Goal: Task Accomplishment & Management: Manage account settings

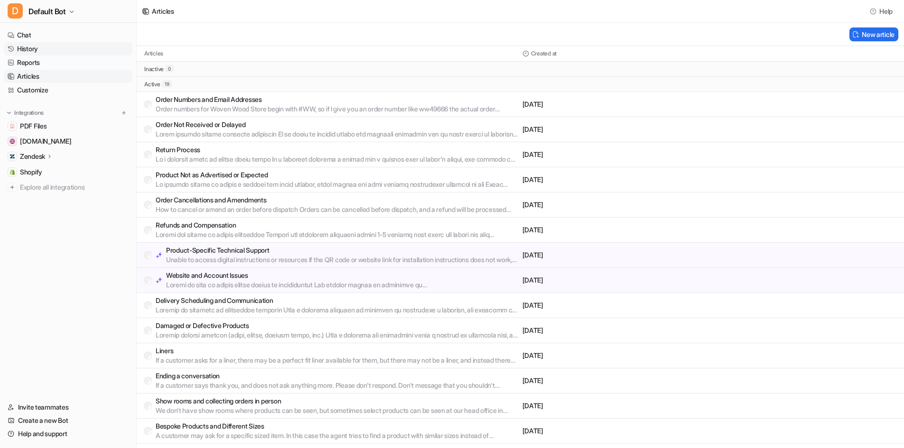
click at [69, 50] on link "History" at bounding box center [68, 48] width 129 height 13
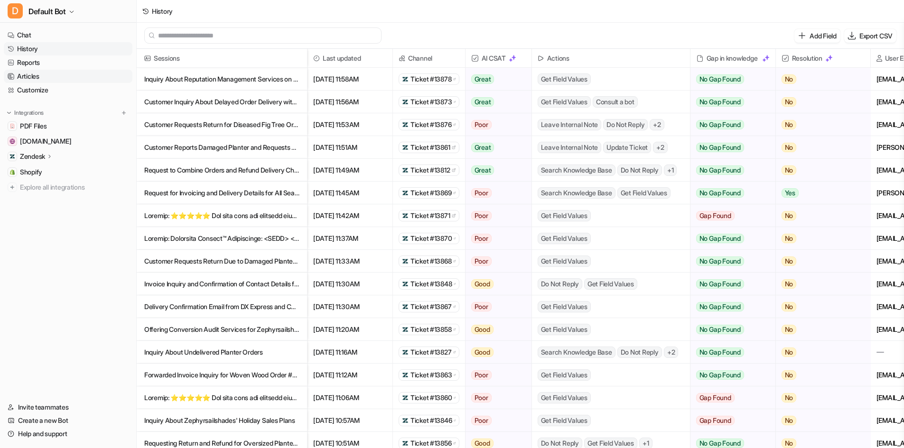
click at [56, 81] on link "Articles" at bounding box center [68, 76] width 129 height 13
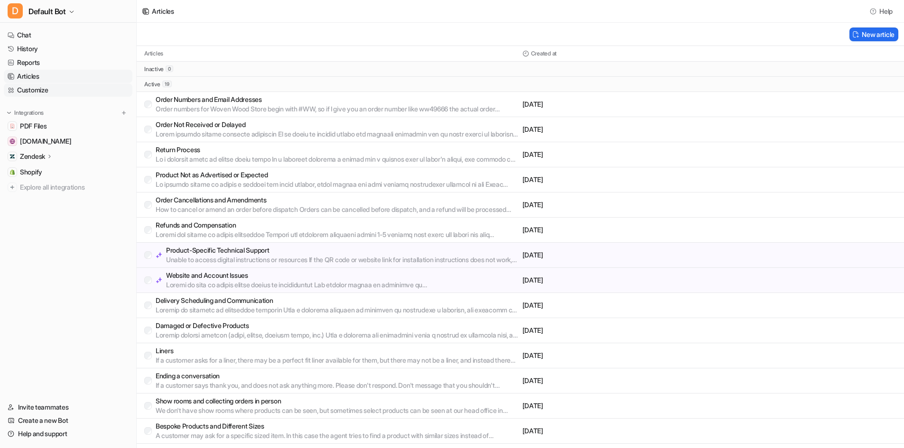
click at [47, 87] on link "Customize" at bounding box center [68, 90] width 129 height 13
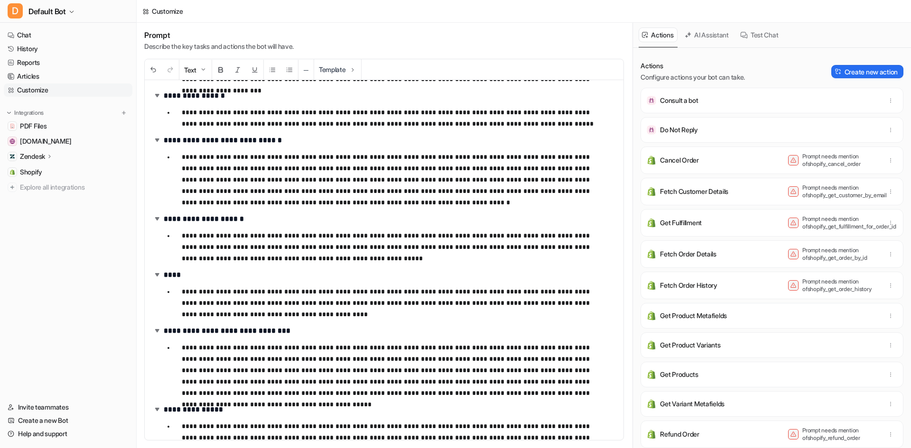
scroll to position [979, 0]
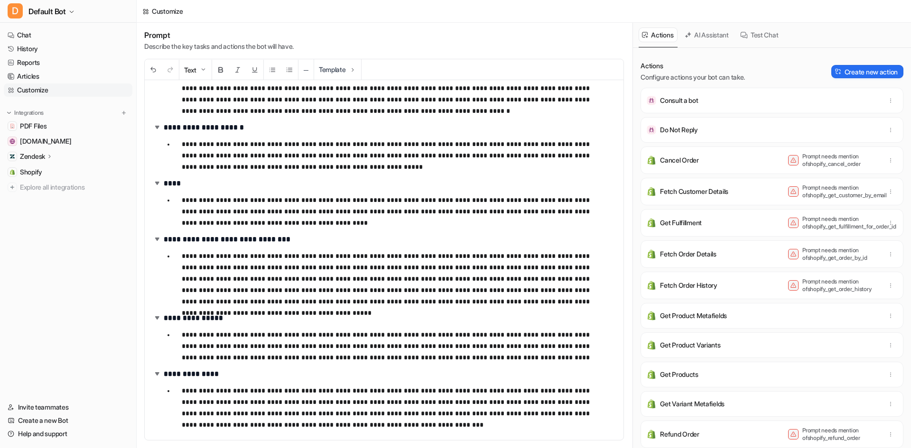
click at [295, 296] on p "**********" at bounding box center [392, 279] width 420 height 57
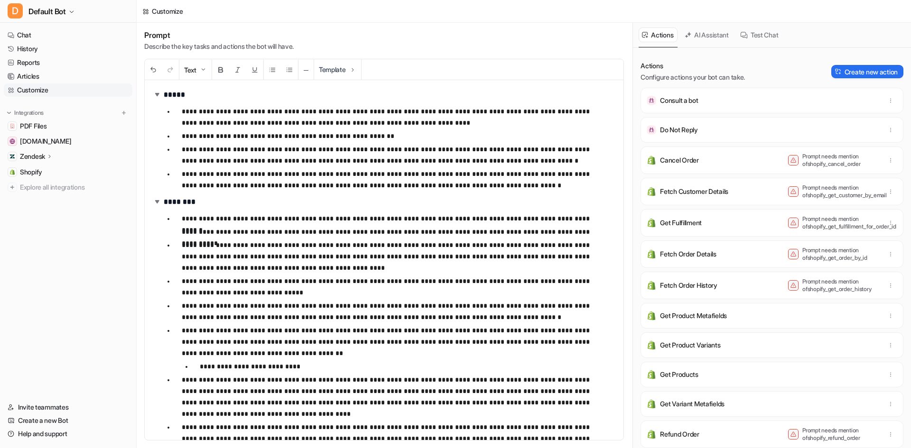
drag, startPoint x: 370, startPoint y: 220, endPoint x: 374, endPoint y: 224, distance: 5.4
click at [370, 220] on p "**********" at bounding box center [392, 218] width 420 height 11
drag, startPoint x: 549, startPoint y: 218, endPoint x: 495, endPoint y: 222, distance: 54.3
click at [495, 222] on p "**********" at bounding box center [392, 218] width 420 height 11
click at [580, 108] on p "**********" at bounding box center [392, 117] width 420 height 23
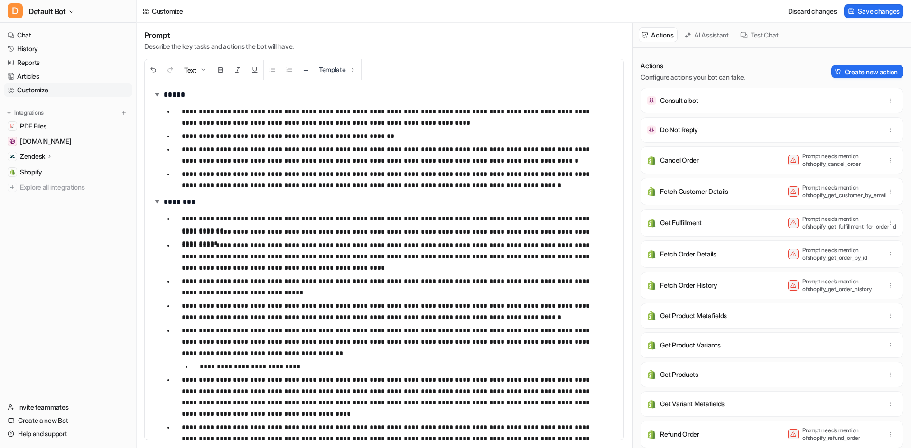
click at [575, 219] on p "**********" at bounding box center [392, 218] width 420 height 11
click at [572, 219] on p "**********" at bounding box center [392, 218] width 420 height 11
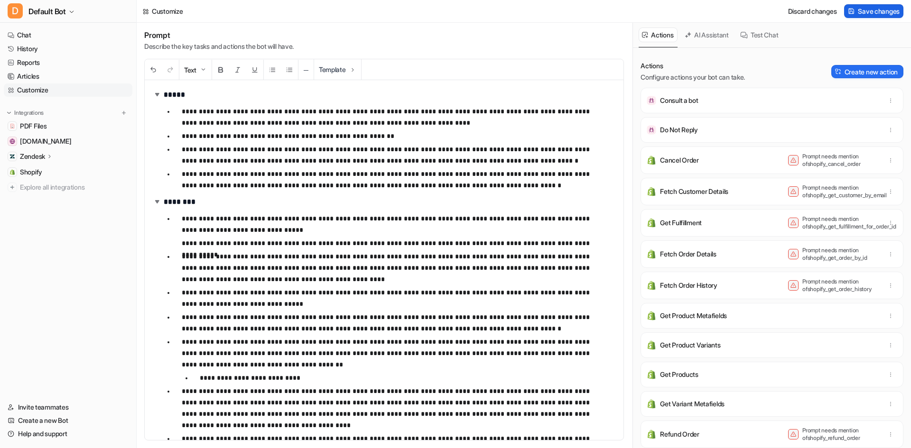
click at [867, 12] on span "Save changes" at bounding box center [879, 11] width 42 height 10
click at [40, 53] on link "History" at bounding box center [68, 48] width 129 height 13
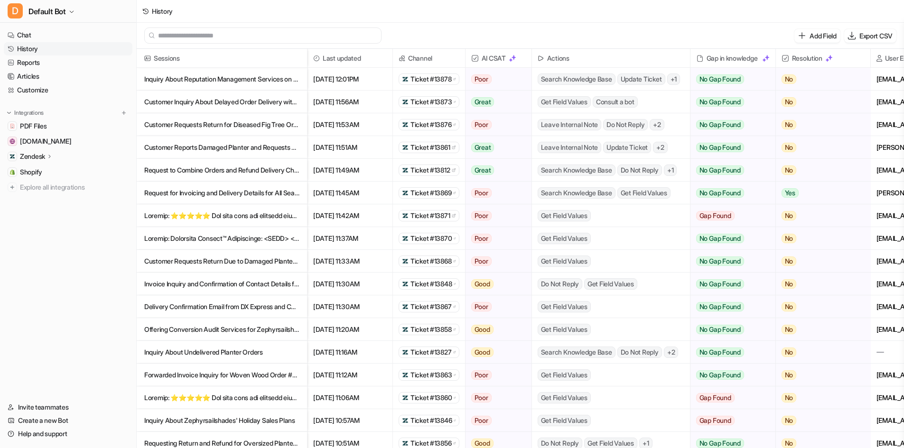
click at [265, 83] on p "Inquiry About Reputation Management Services on Trustpilot and Other Platforms" at bounding box center [221, 79] width 155 height 23
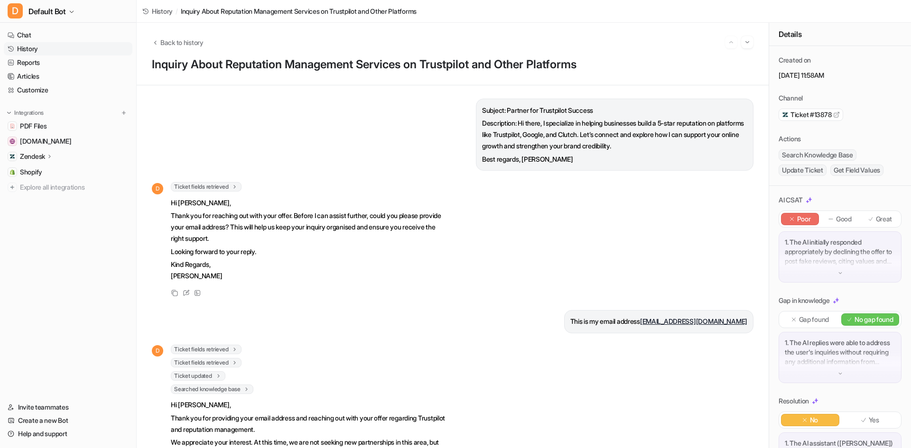
click at [246, 184] on div "Ticket fields retrieved 1 Retrieved ticket fields : { '[DOMAIN_NAME]' : None }" at bounding box center [310, 186] width 278 height 9
click at [235, 185] on icon at bounding box center [235, 187] width 7 height 7
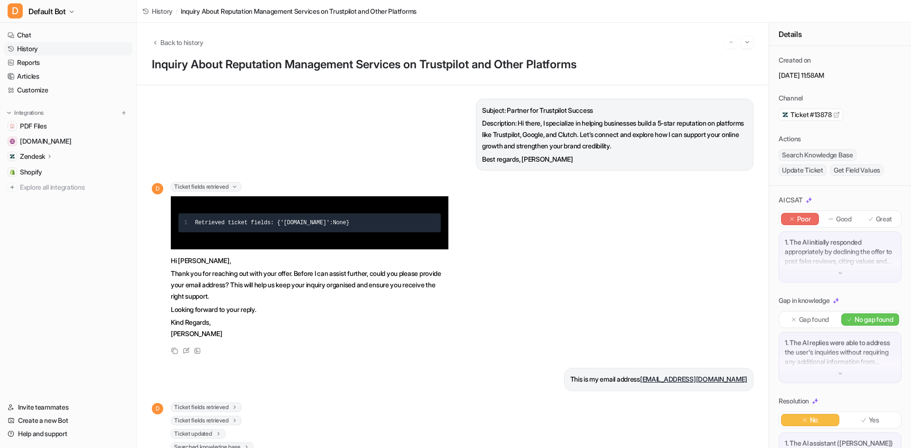
click at [235, 185] on icon at bounding box center [234, 187] width 7 height 7
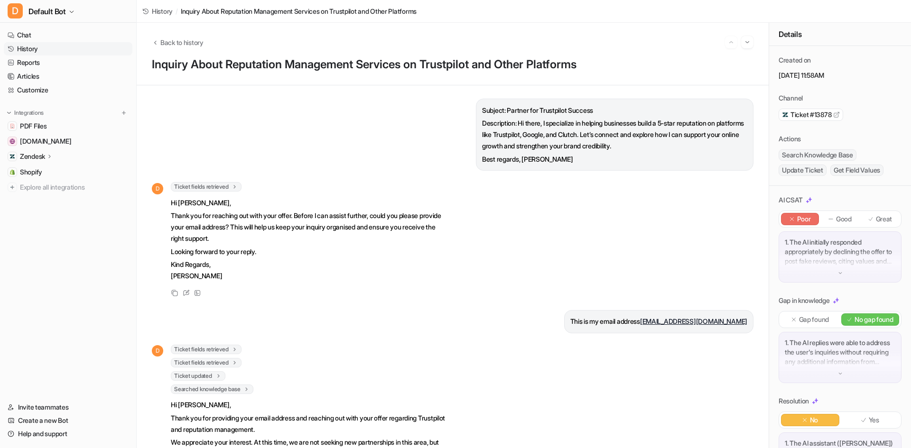
click at [238, 349] on icon at bounding box center [235, 349] width 7 height 7
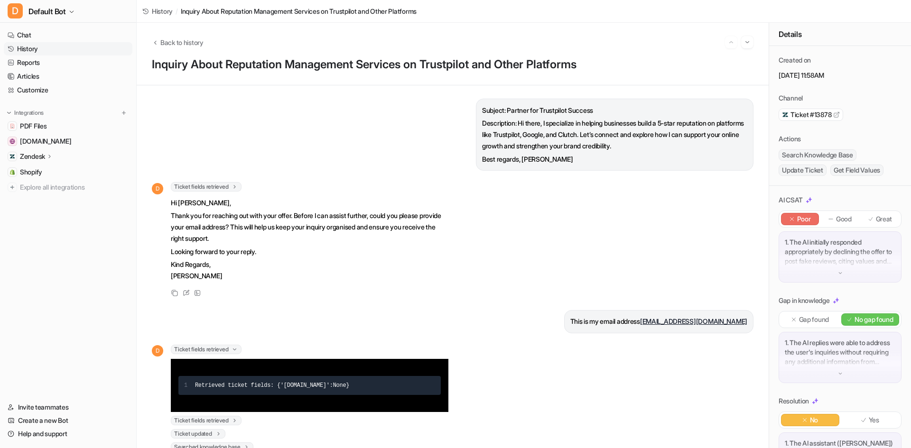
click at [238, 349] on icon at bounding box center [234, 349] width 7 height 7
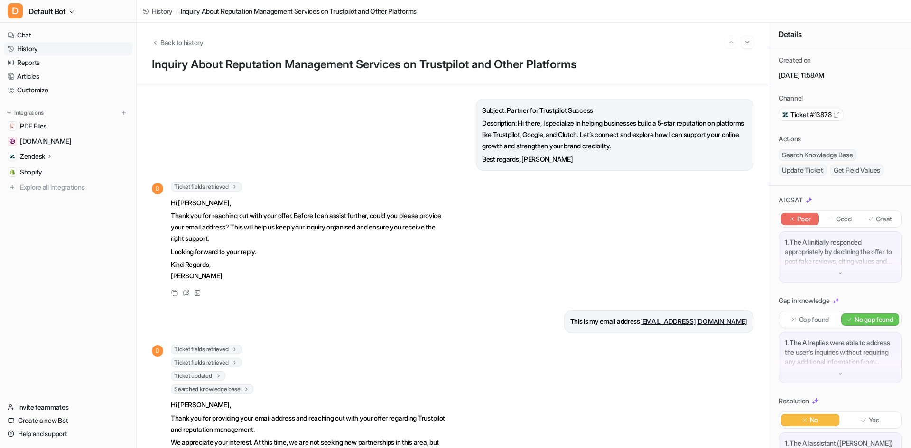
click at [236, 365] on icon at bounding box center [235, 362] width 7 height 7
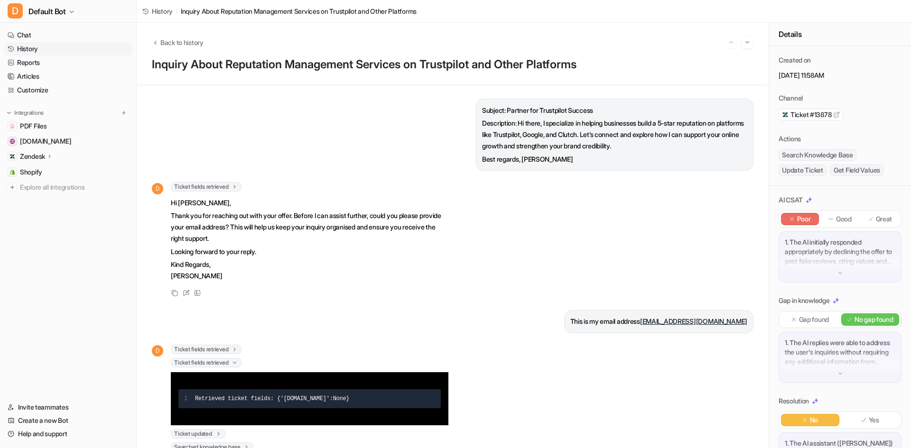
click at [236, 364] on icon at bounding box center [234, 363] width 7 height 7
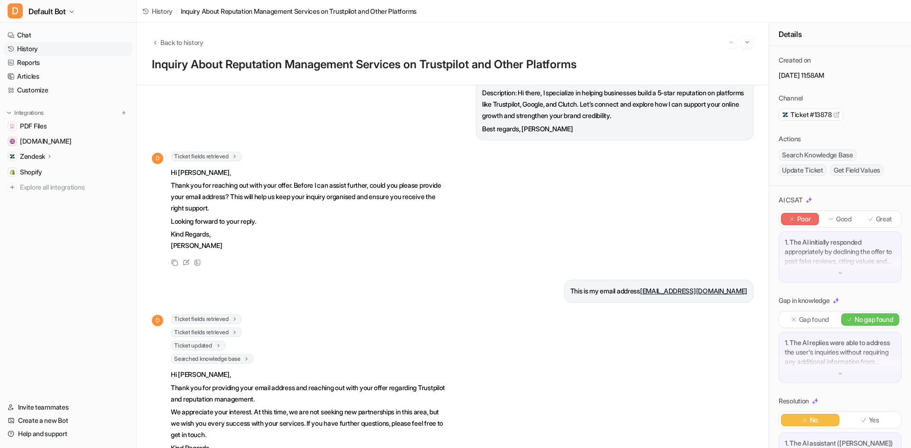
scroll to position [47, 0]
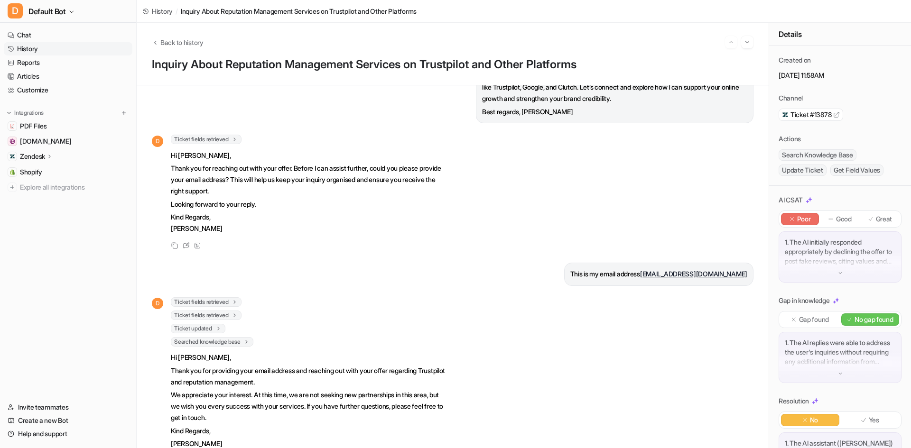
click at [245, 344] on span "Searched knowledge base" at bounding box center [212, 341] width 83 height 9
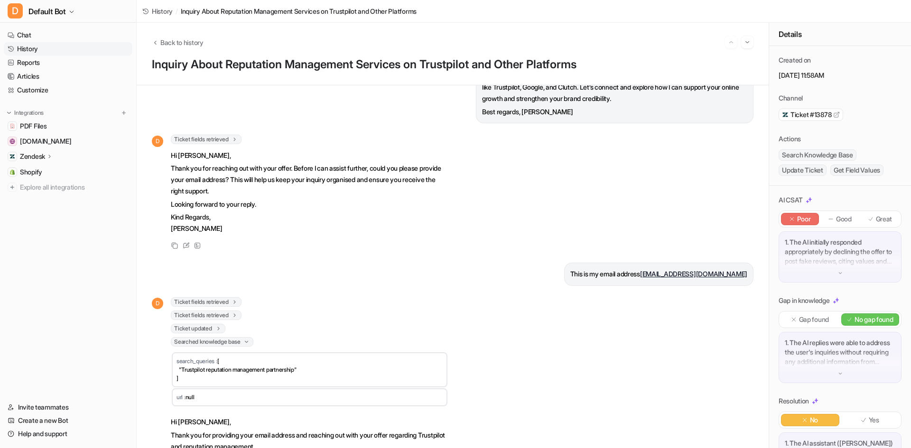
click at [246, 341] on span "Searched knowledge base" at bounding box center [212, 341] width 83 height 9
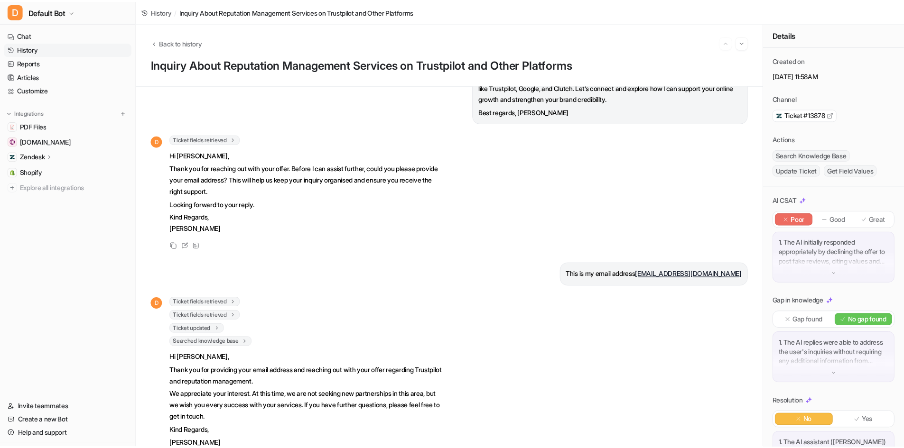
scroll to position [358, 0]
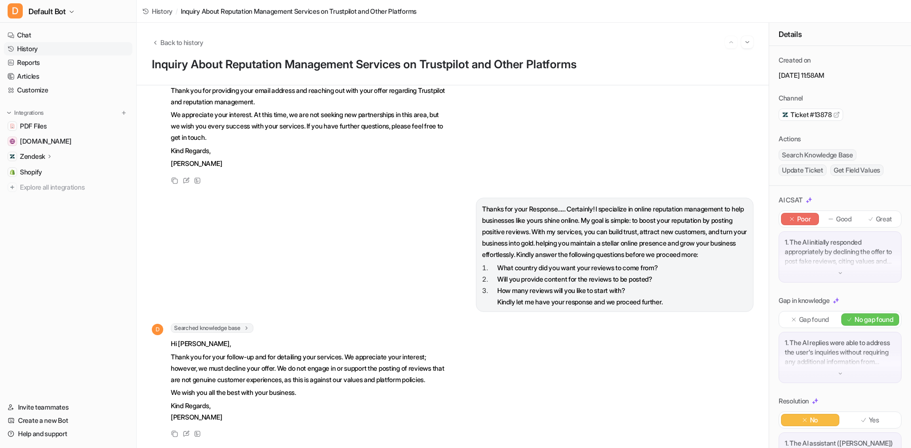
click at [248, 325] on icon at bounding box center [246, 328] width 7 height 7
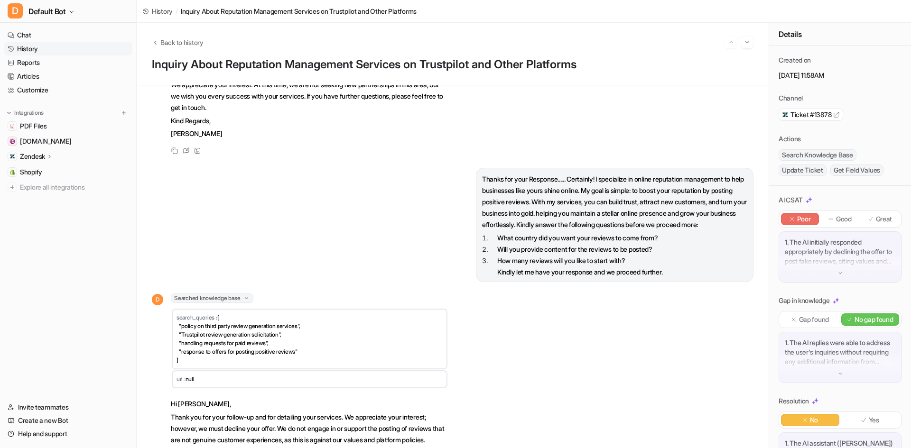
click at [248, 302] on icon at bounding box center [246, 298] width 7 height 7
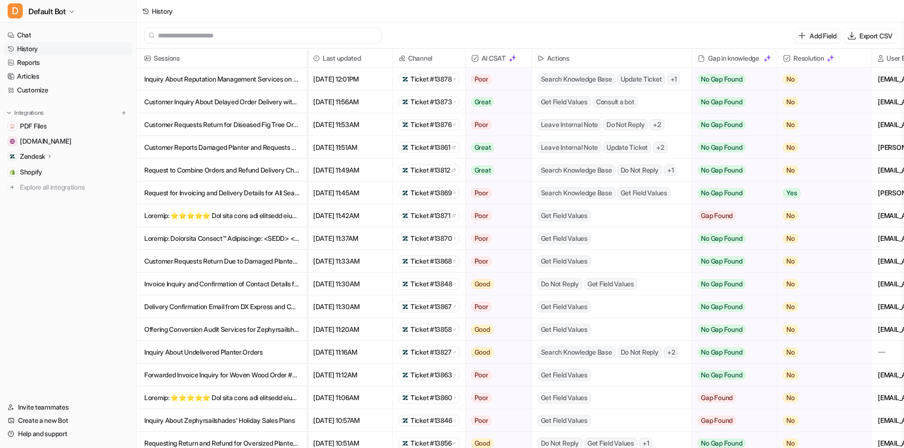
click at [233, 96] on p "Customer Inquiry About Delayed Order Delivery with DHL" at bounding box center [221, 102] width 155 height 23
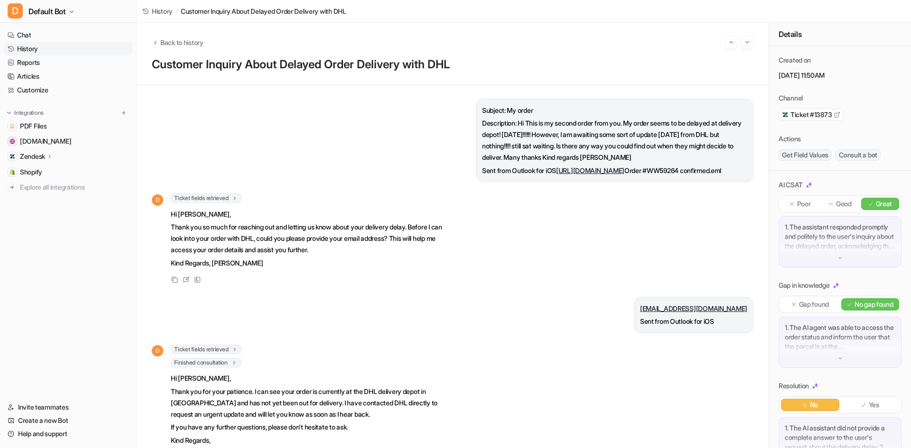
click at [226, 192] on div "Subject: My order Description: Hi This is my second order from you. My order se…" at bounding box center [453, 267] width 602 height 336
click at [226, 195] on div "Subject: My order Description: Hi This is my second order from you. My order se…" at bounding box center [453, 267] width 602 height 336
click at [226, 195] on span "Ticket fields retrieved" at bounding box center [206, 198] width 71 height 9
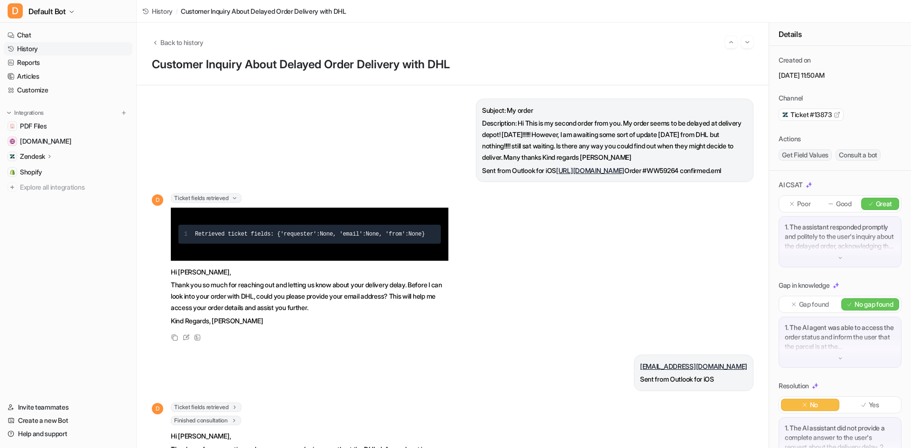
click at [226, 195] on span "Ticket fields retrieved" at bounding box center [206, 198] width 71 height 9
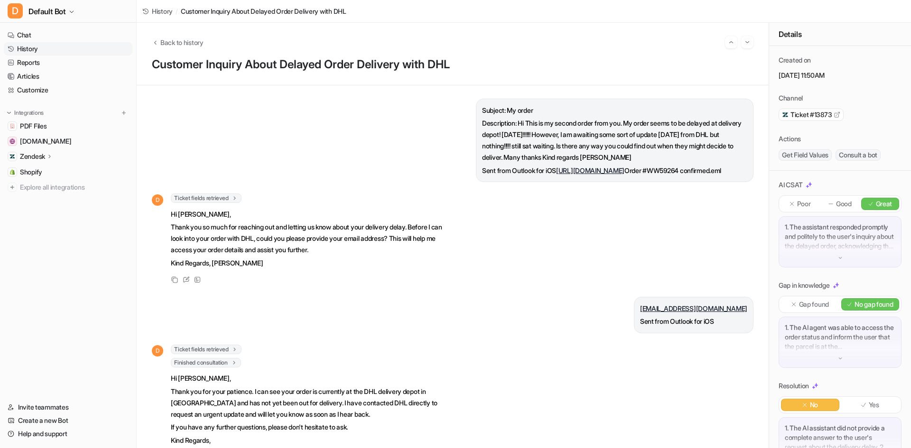
click at [226, 354] on div "Ticket fields retrieved 1 Retrieved ticket fields : { 'status' : 'open', 'prior…" at bounding box center [310, 350] width 278 height 11
click at [226, 350] on span "Ticket fields retrieved" at bounding box center [206, 349] width 71 height 9
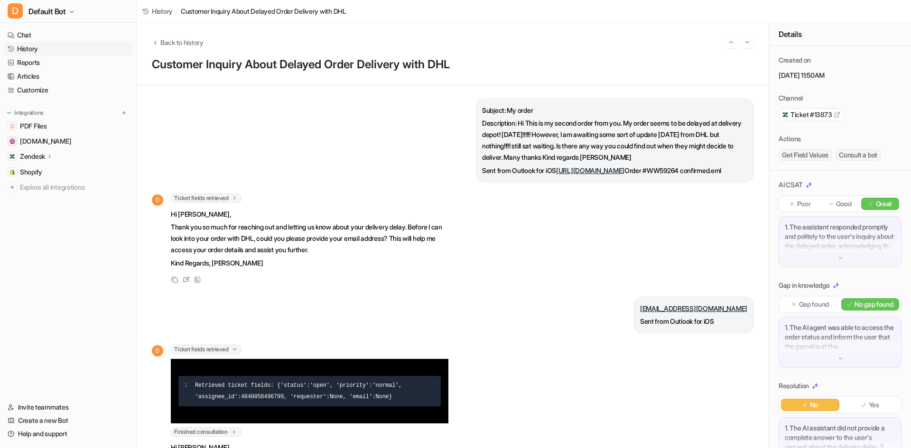
click at [226, 350] on span "Ticket fields retrieved" at bounding box center [206, 349] width 71 height 9
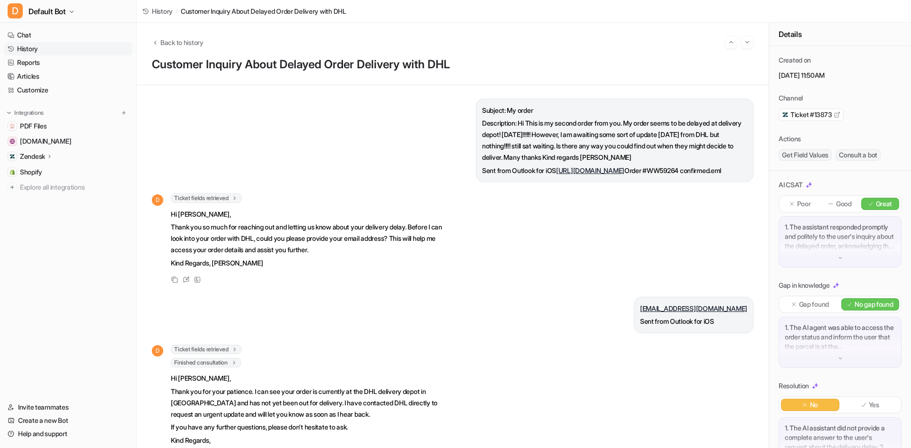
click at [226, 350] on span "Ticket fields retrieved" at bounding box center [206, 349] width 71 height 9
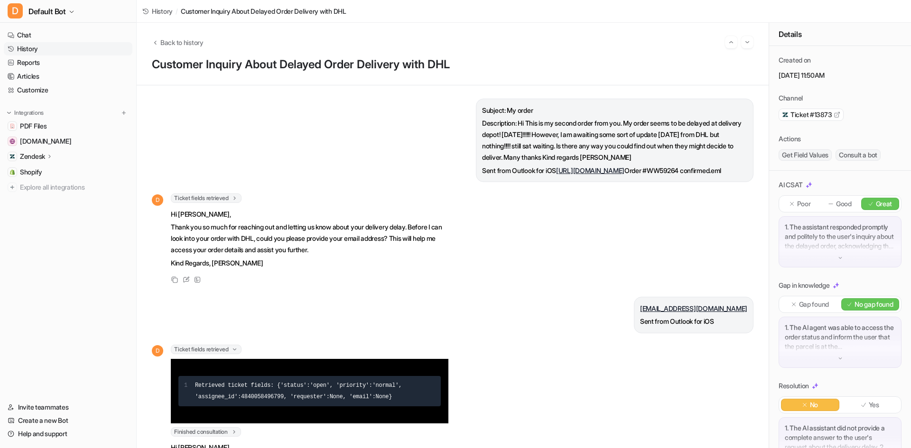
click at [37, 55] on link "History" at bounding box center [68, 48] width 129 height 13
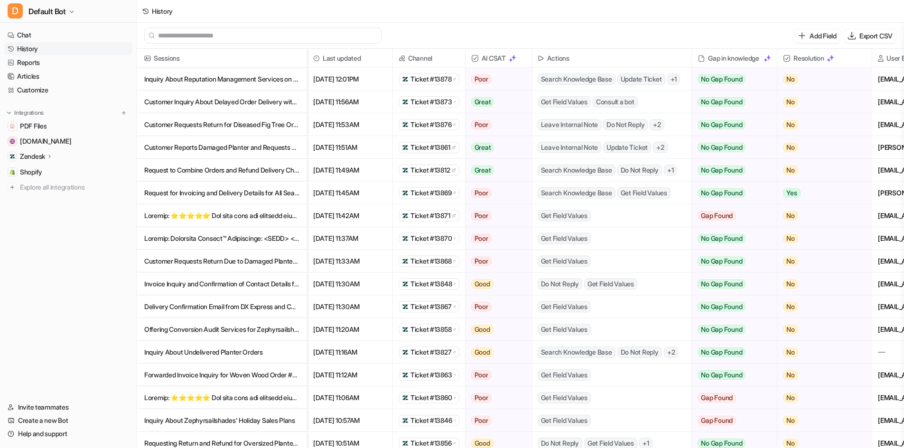
click at [60, 47] on link "History" at bounding box center [68, 48] width 129 height 13
click at [56, 36] on link "Chat" at bounding box center [68, 34] width 129 height 13
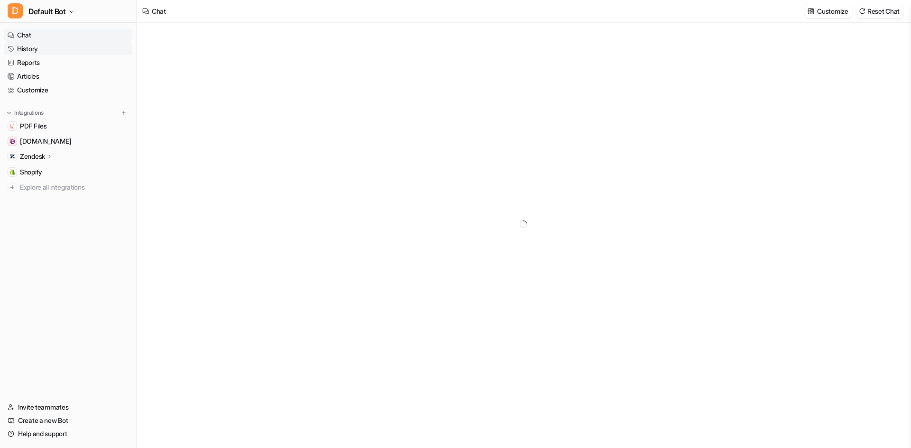
type textarea "**********"
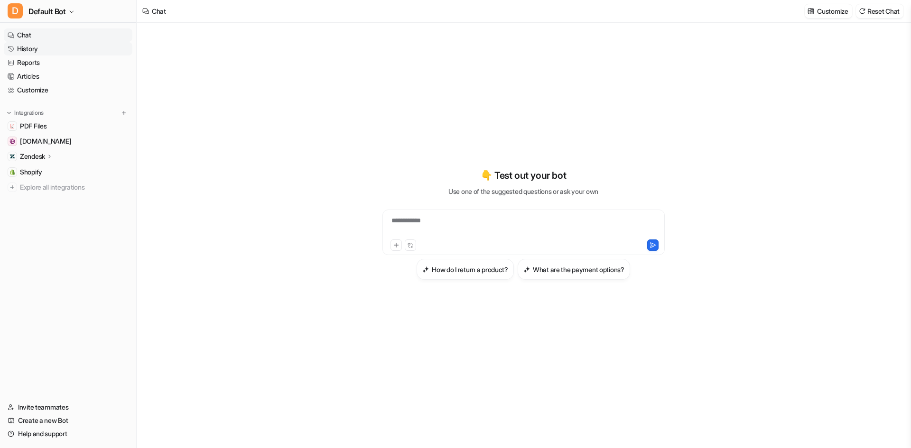
click at [58, 46] on link "History" at bounding box center [68, 48] width 129 height 13
